Goal: Task Accomplishment & Management: Manage account settings

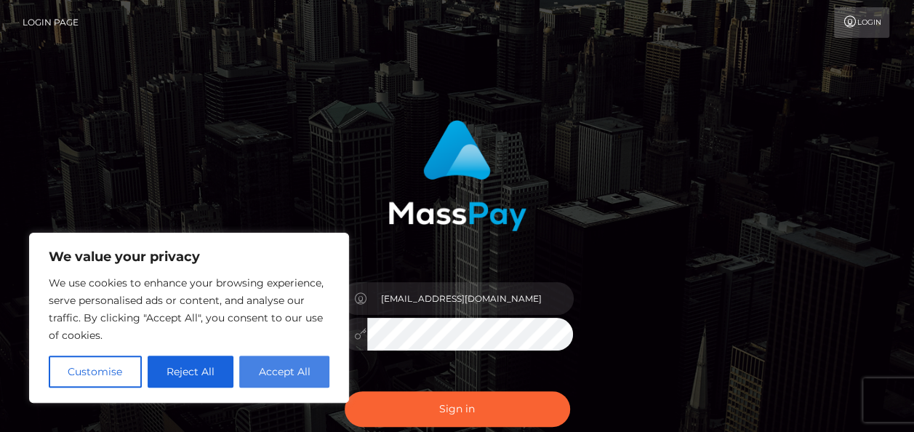
click at [277, 371] on button "Accept All" at bounding box center [284, 371] width 90 height 32
checkbox input "true"
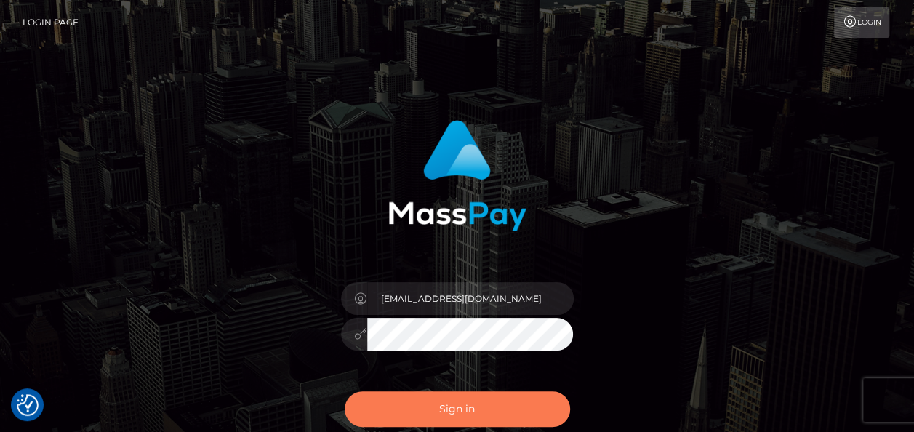
click at [438, 421] on button "Sign in" at bounding box center [457, 409] width 225 height 36
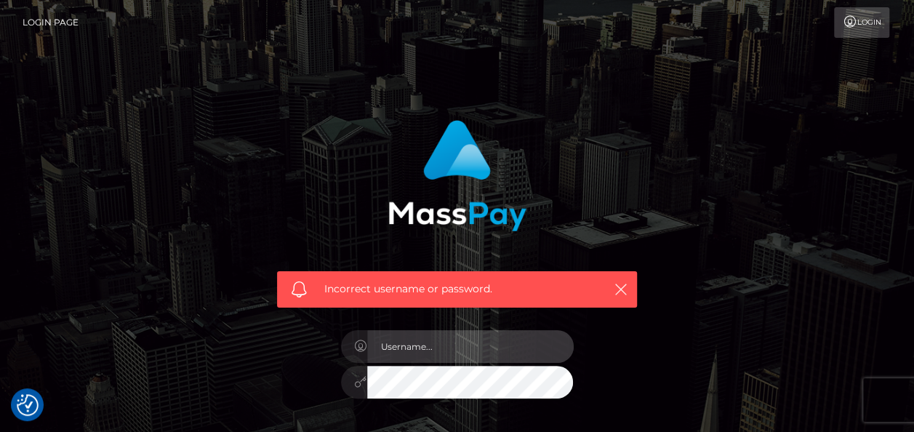
click at [418, 342] on input "text" at bounding box center [470, 346] width 206 height 33
type input "[EMAIL_ADDRESS][DOMAIN_NAME]"
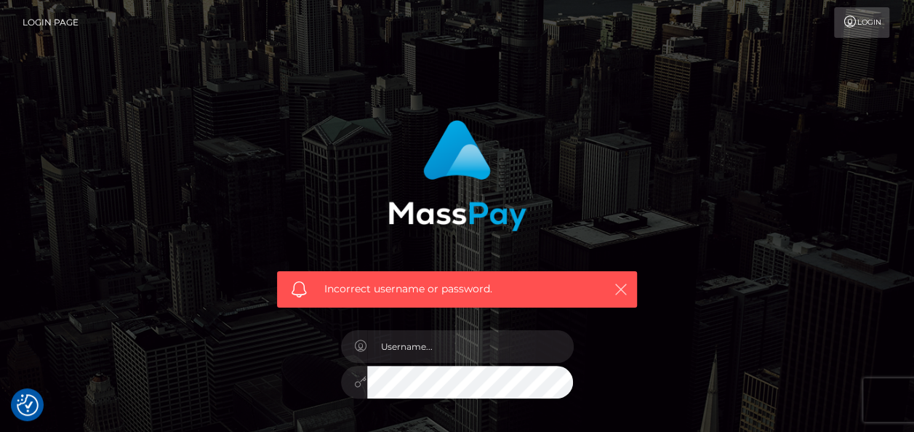
click at [619, 289] on icon "button" at bounding box center [620, 289] width 15 height 15
click at [622, 285] on icon "button" at bounding box center [620, 289] width 15 height 15
click at [853, 20] on icon at bounding box center [849, 22] width 15 height 12
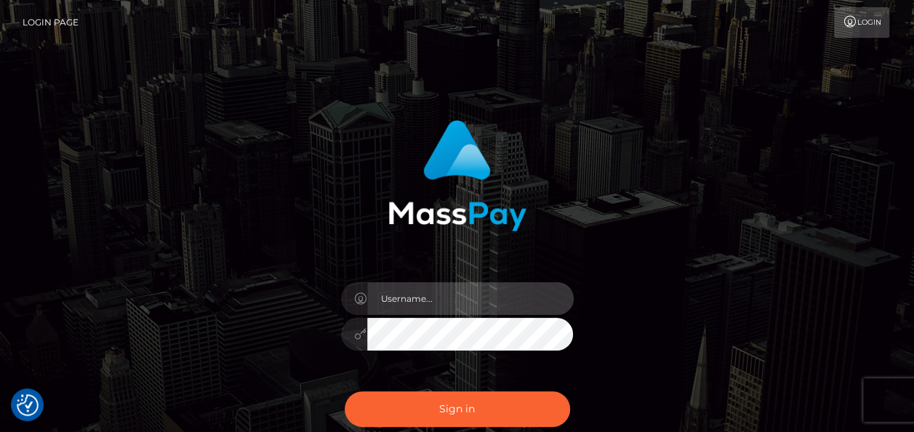
click at [440, 310] on input "text" at bounding box center [470, 298] width 206 height 33
click at [403, 301] on input "text" at bounding box center [470, 298] width 206 height 33
type input "real"
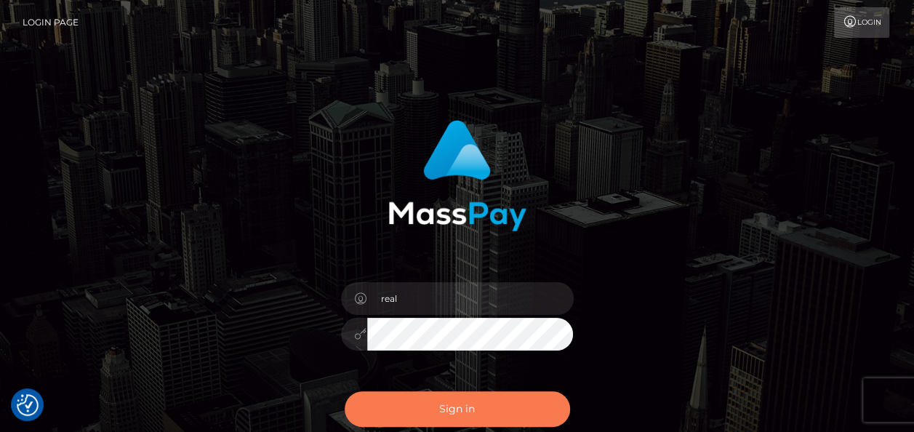
click at [375, 399] on button "Sign in" at bounding box center [457, 409] width 225 height 36
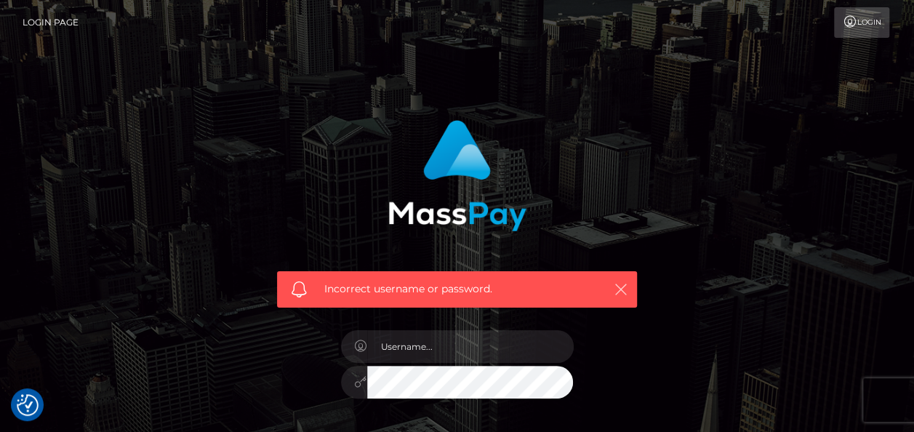
click at [619, 286] on icon "button" at bounding box center [620, 289] width 15 height 15
click at [25, 403] on img "Consent Preferences" at bounding box center [28, 405] width 22 height 22
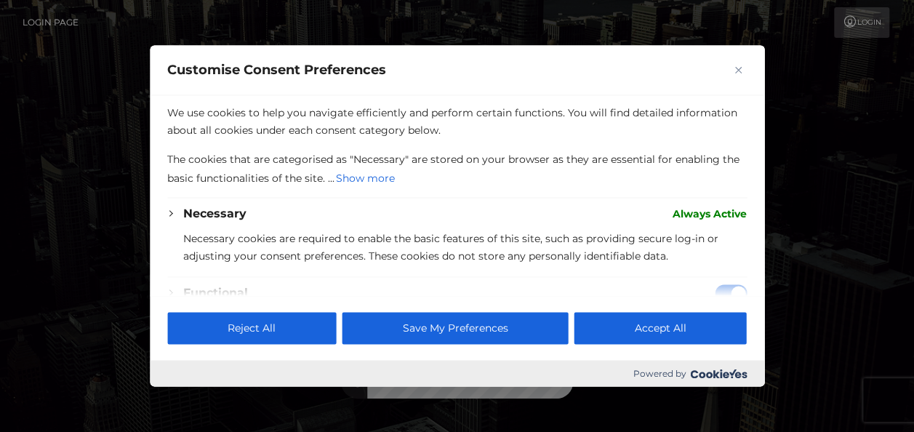
scroll to position [20, 0]
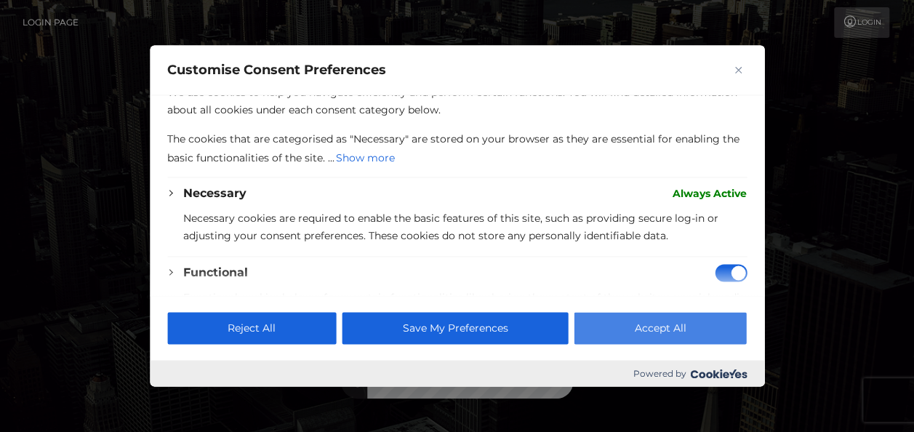
click at [638, 331] on button "Accept All" at bounding box center [660, 329] width 172 height 32
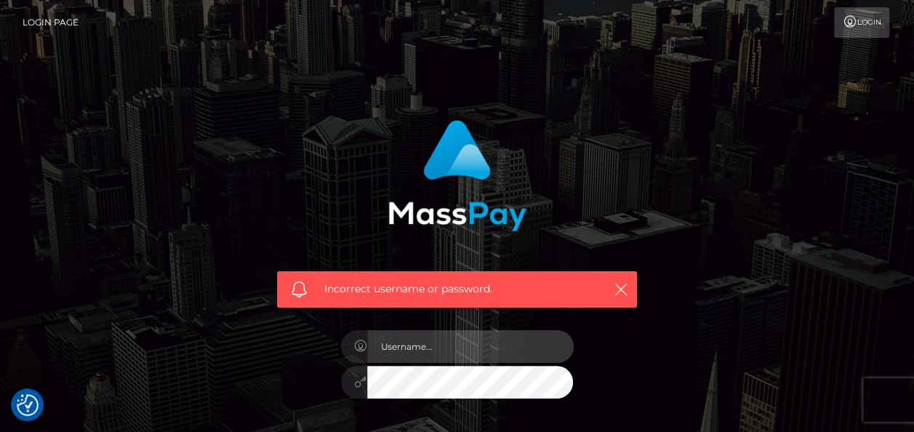
click at [461, 344] on input "text" at bounding box center [470, 346] width 206 height 33
type input "fabbystar1@gamil.com"
click at [419, 347] on input "text" at bounding box center [470, 346] width 206 height 33
drag, startPoint x: 513, startPoint y: 343, endPoint x: 449, endPoint y: 339, distance: 64.1
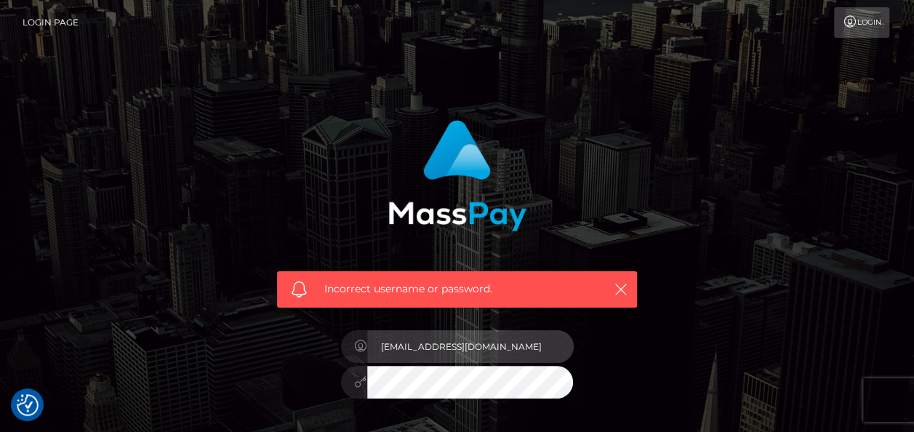
click at [449, 339] on input "dabijoubijou40@gmail.com" at bounding box center [470, 346] width 206 height 33
type input "fabbystar1@gmail.com"
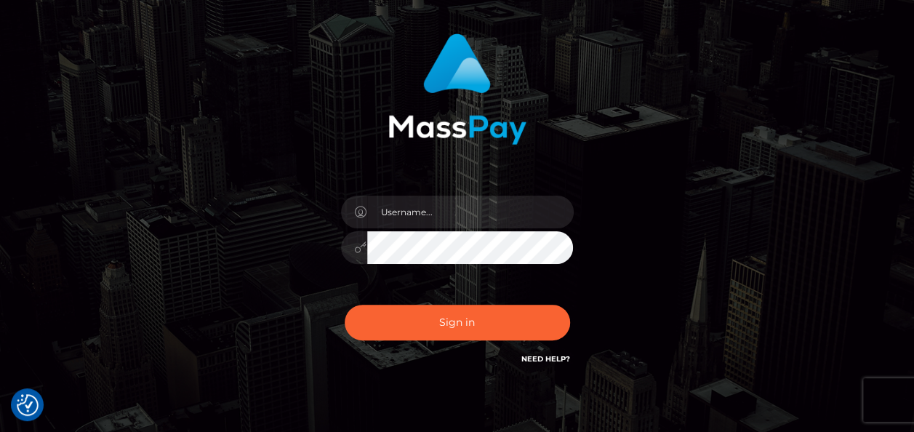
scroll to position [156, 0]
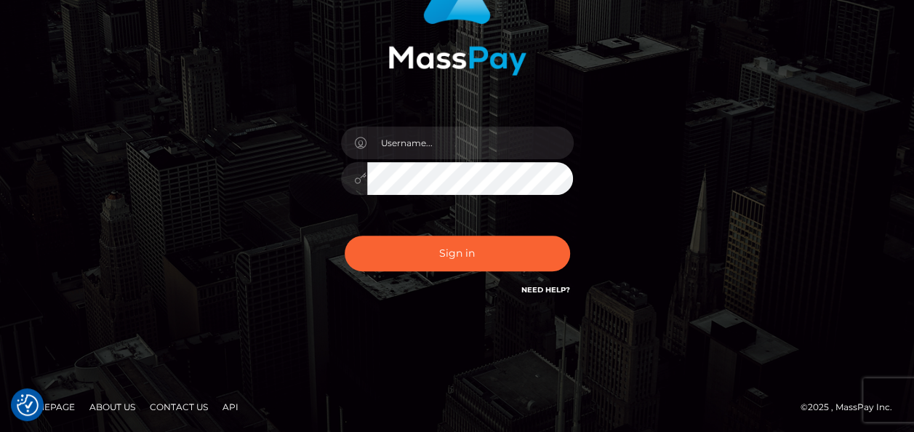
click at [230, 406] on link "API" at bounding box center [231, 406] width 28 height 23
